Goal: Task Accomplishment & Management: Use online tool/utility

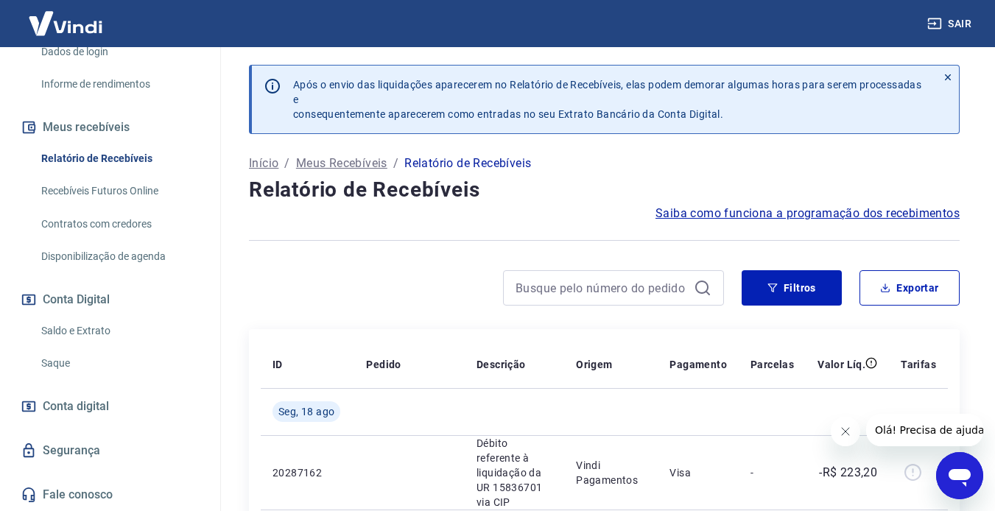
click at [82, 336] on link "Saldo e Extrato" at bounding box center [118, 331] width 167 height 30
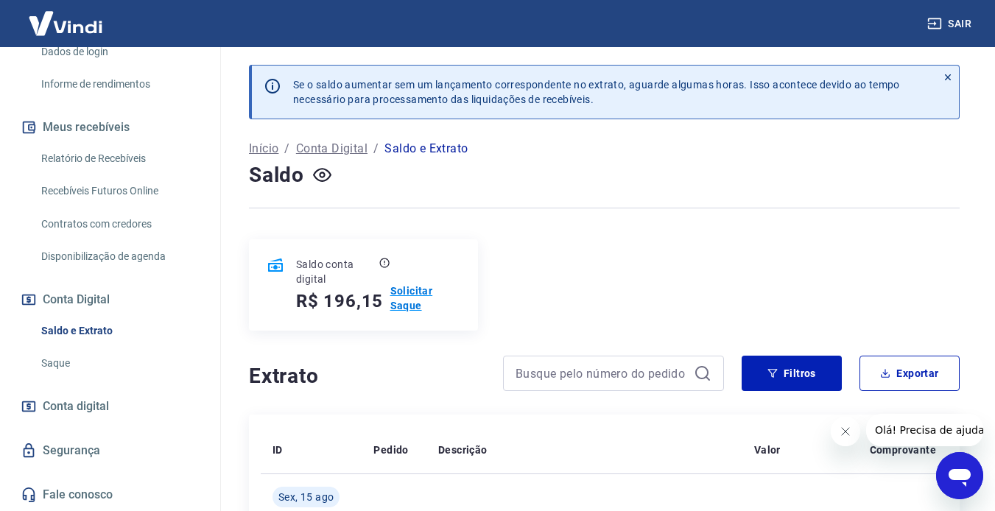
click at [413, 285] on p "Solicitar Saque" at bounding box center [425, 297] width 70 height 29
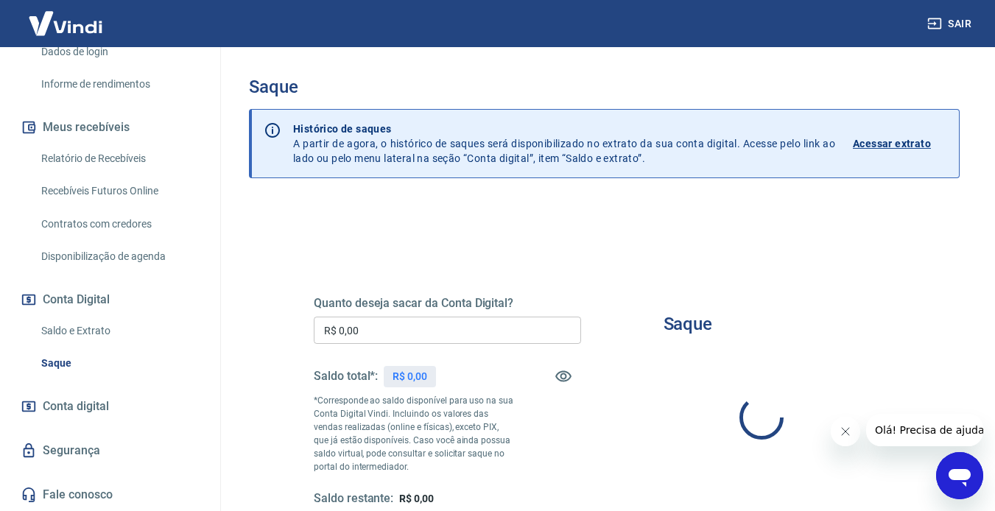
click at [421, 331] on input "R$ 0,00" at bounding box center [447, 330] width 267 height 27
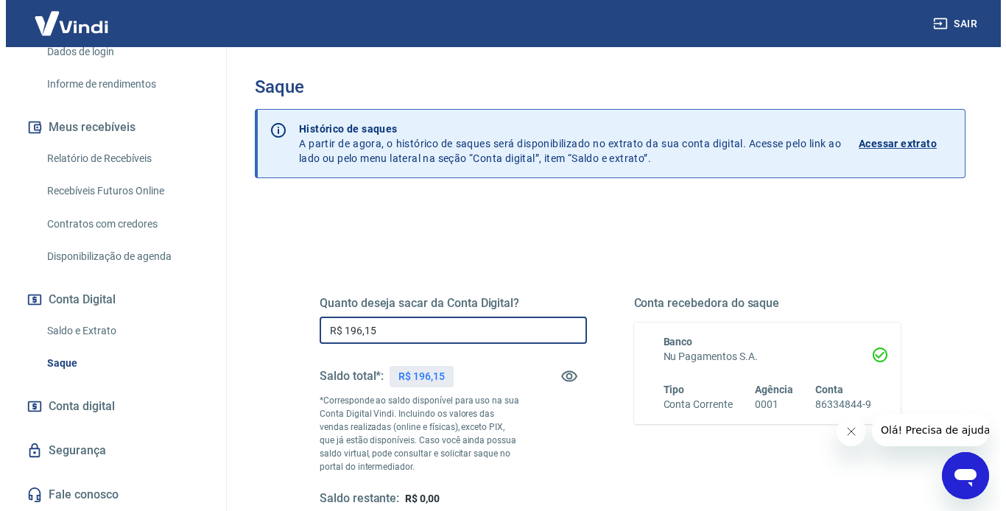
scroll to position [147, 0]
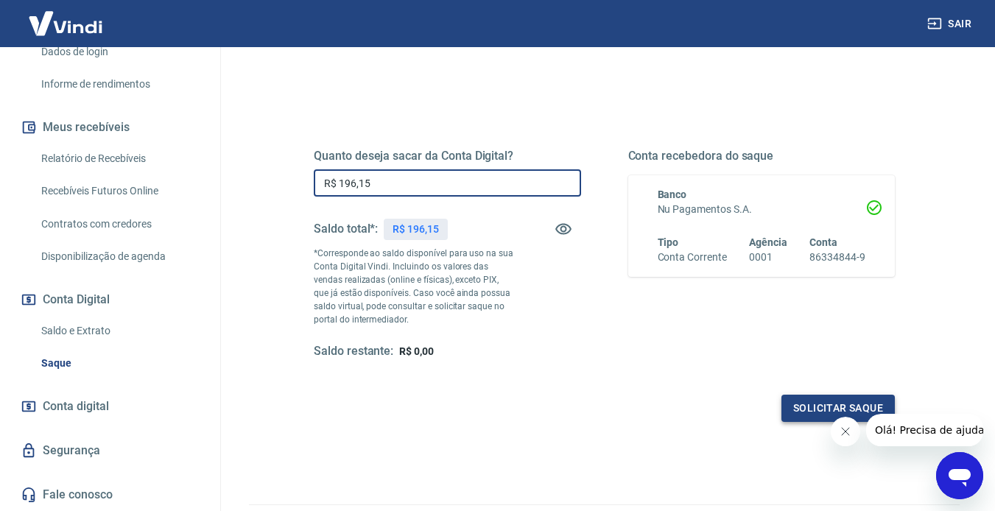
type input "R$ 196,15"
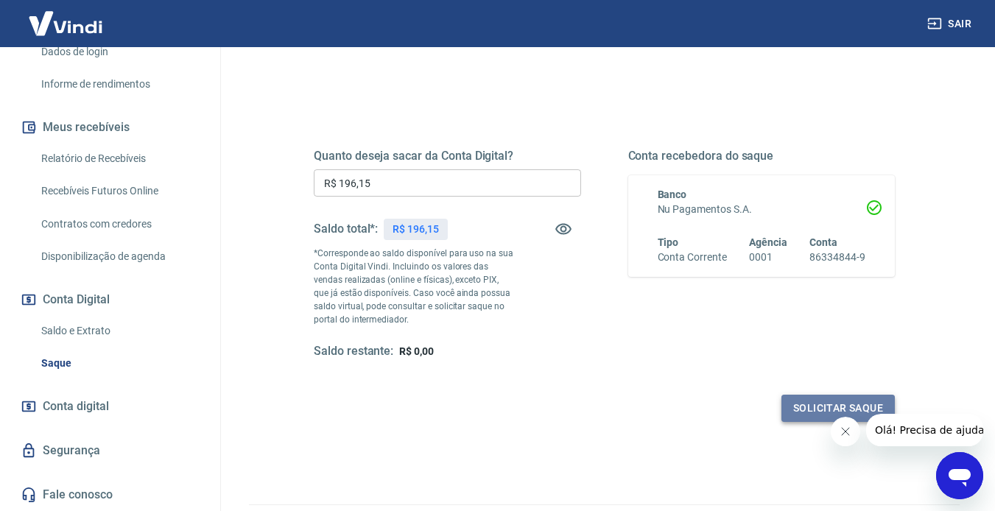
click at [760, 401] on button "Solicitar saque" at bounding box center [837, 408] width 113 height 27
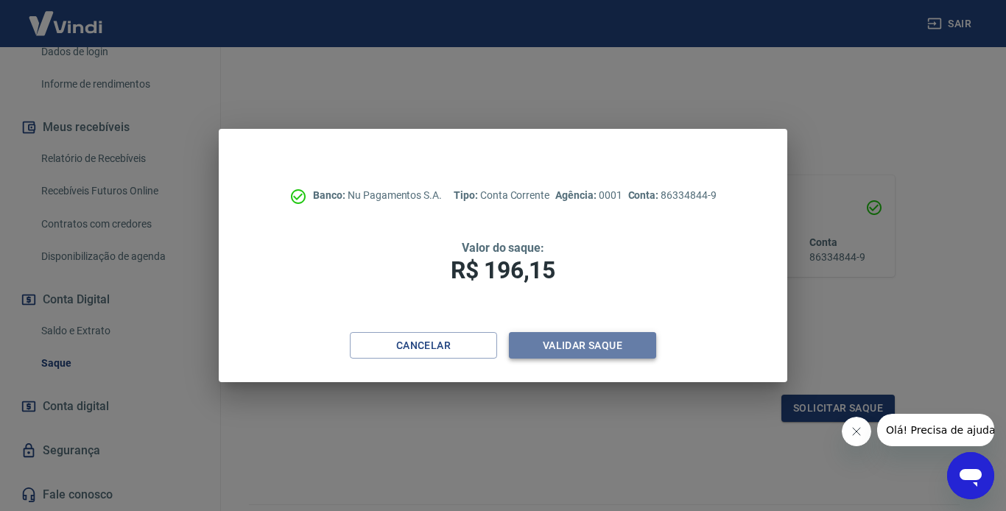
click at [567, 345] on button "Validar saque" at bounding box center [582, 345] width 147 height 27
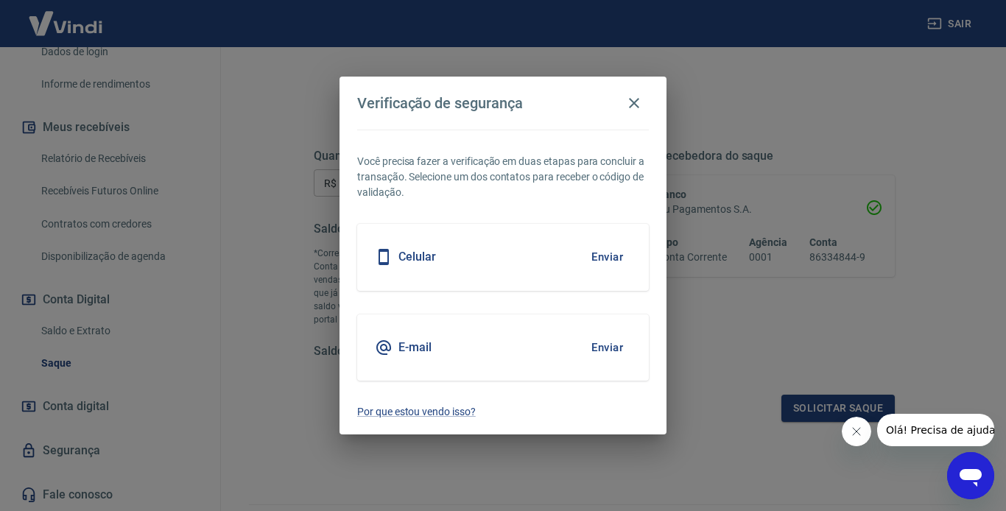
click at [615, 252] on button "Enviar" at bounding box center [607, 256] width 48 height 31
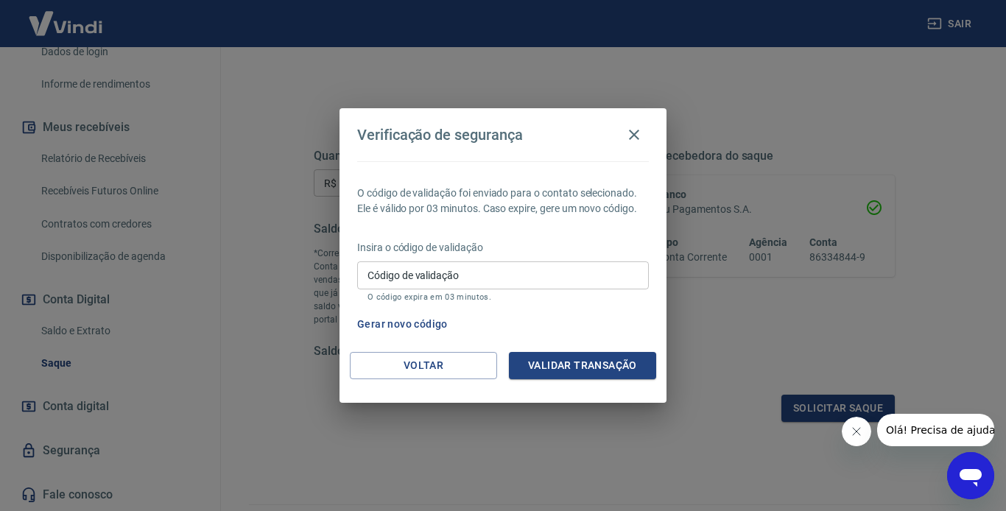
click at [476, 272] on input "Código de validação" at bounding box center [503, 274] width 292 height 27
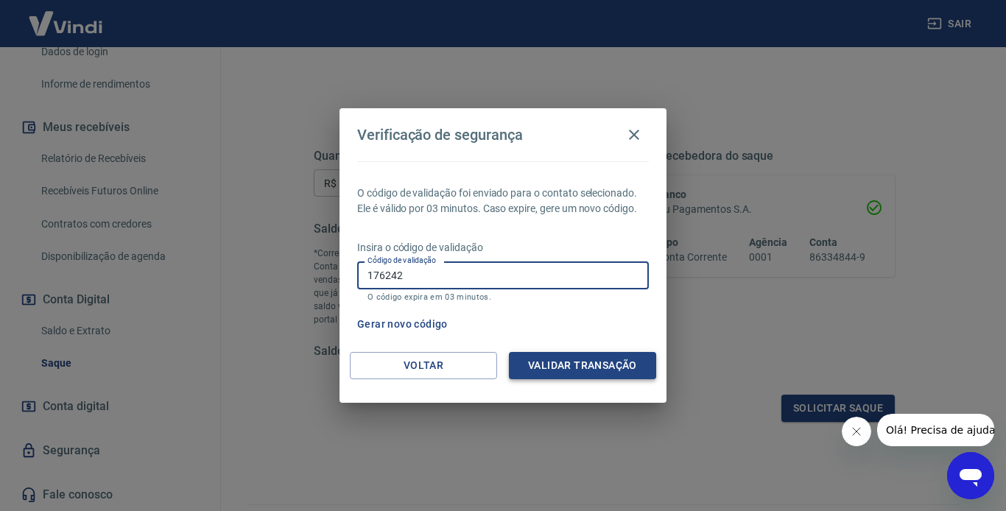
type input "176242"
click at [572, 363] on button "Validar transação" at bounding box center [582, 365] width 147 height 27
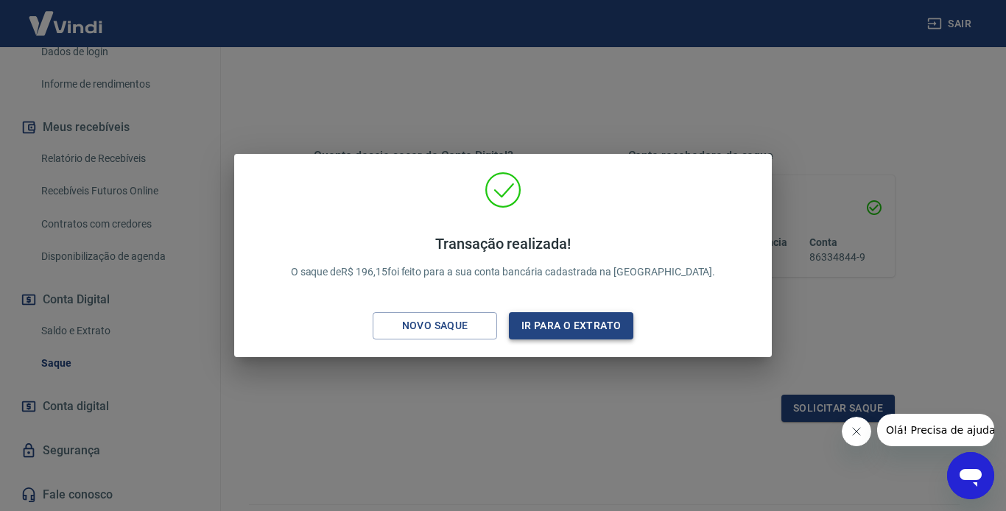
click at [570, 328] on button "Ir para o extrato" at bounding box center [571, 325] width 124 height 27
